Goal: Entertainment & Leisure: Consume media (video, audio)

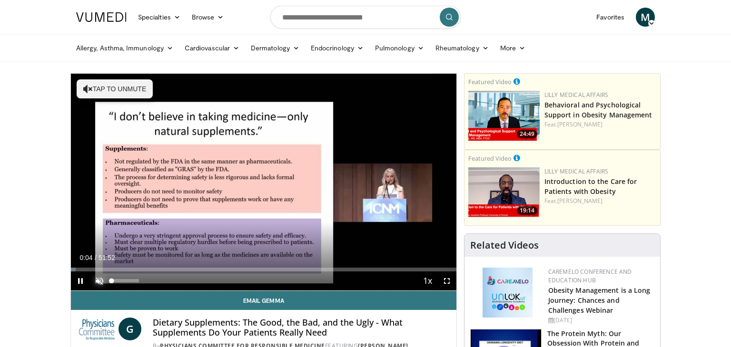
click at [99, 280] on span "Video Player" at bounding box center [99, 281] width 19 height 19
